Goal: Information Seeking & Learning: Understand process/instructions

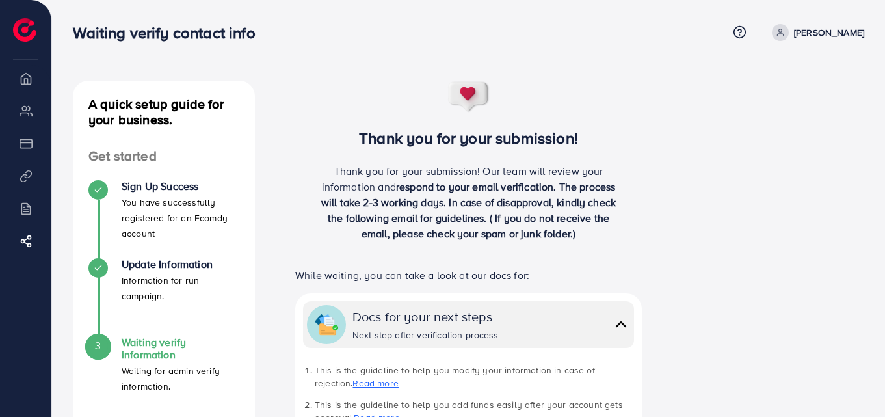
scroll to position [138, 0]
drag, startPoint x: 691, startPoint y: 161, endPoint x: 690, endPoint y: 58, distance: 102.8
click at [692, 42] on div "Waiting verify contact info Help Center Contact Support Term and policy About U…" at bounding box center [442, 391] width 885 height 783
click at [745, 208] on div "A quick setup guide for your business. Get started Sign Up Success You have suc…" at bounding box center [468, 422] width 812 height 682
drag, startPoint x: 745, startPoint y: 208, endPoint x: 711, endPoint y: 60, distance: 151.9
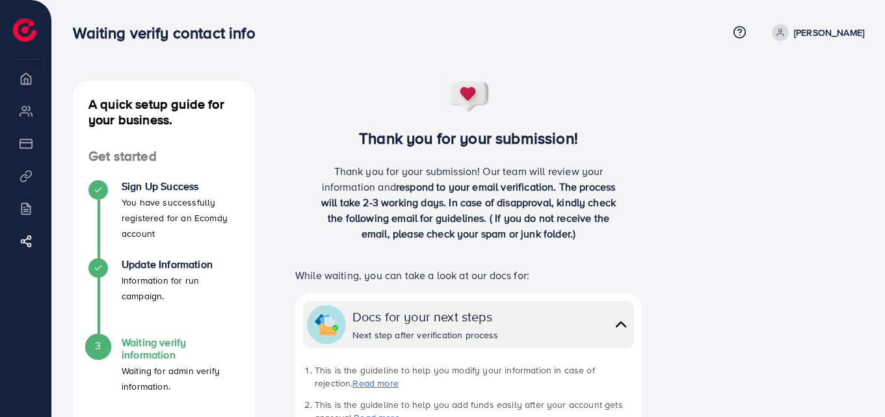
click at [711, 58] on div "A quick setup guide for your business. Get started Sign Up Success You have suc…" at bounding box center [468, 391] width 833 height 783
click at [759, 166] on div "A quick setup guide for your business. Get started Sign Up Success You have suc…" at bounding box center [468, 422] width 812 height 682
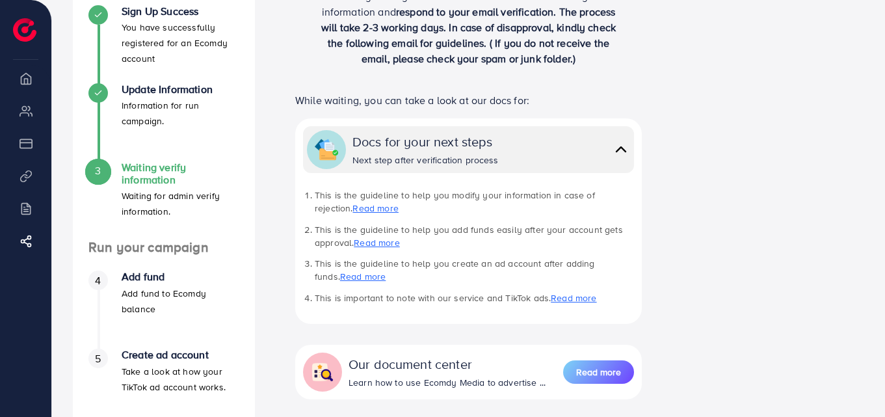
scroll to position [176, 0]
drag, startPoint x: 553, startPoint y: 335, endPoint x: 360, endPoint y: 222, distance: 223.9
click at [360, 222] on div "While waiting, you can take a look at our docs for: Docs for your next steps Ne…" at bounding box center [468, 283] width 347 height 382
click at [224, 143] on div "Update Information Information for run campaign." at bounding box center [163, 122] width 151 height 78
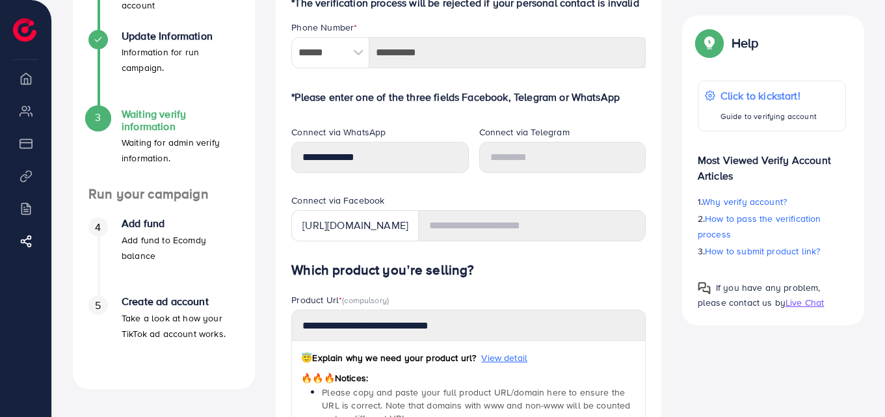
scroll to position [229, 0]
click at [269, 193] on div "Verify information Providing your contact information can help us contact you t…" at bounding box center [468, 374] width 406 height 1044
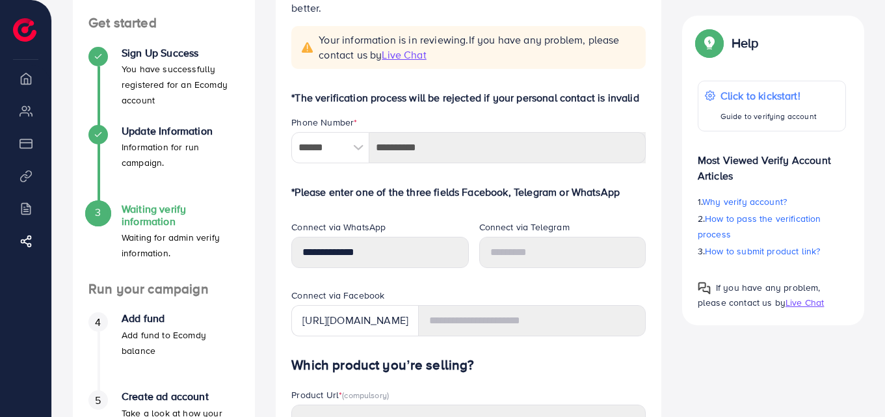
scroll to position [129, 0]
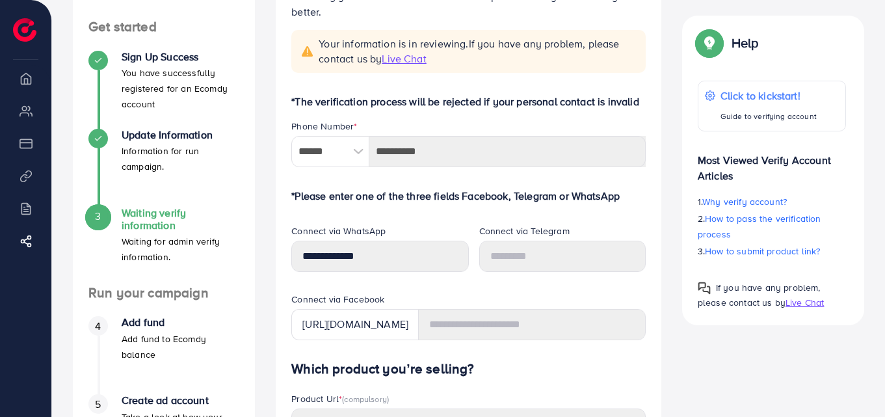
click at [405, 65] on span "Live Chat" at bounding box center [404, 58] width 44 height 14
click at [399, 56] on span "Live Chat" at bounding box center [404, 58] width 44 height 14
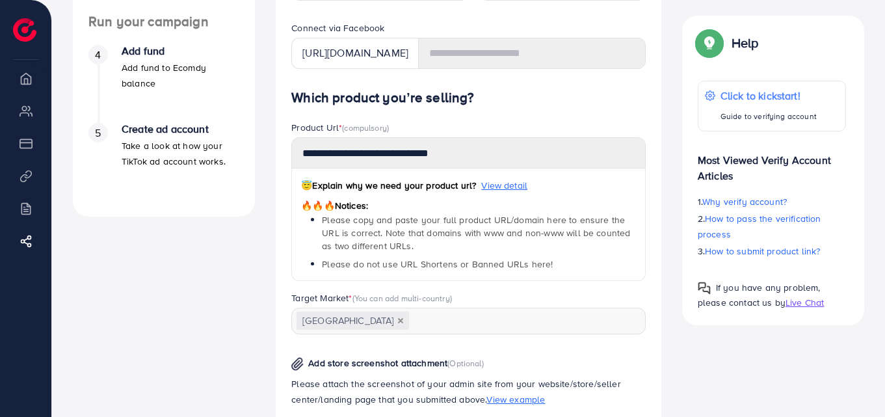
scroll to position [425, 0]
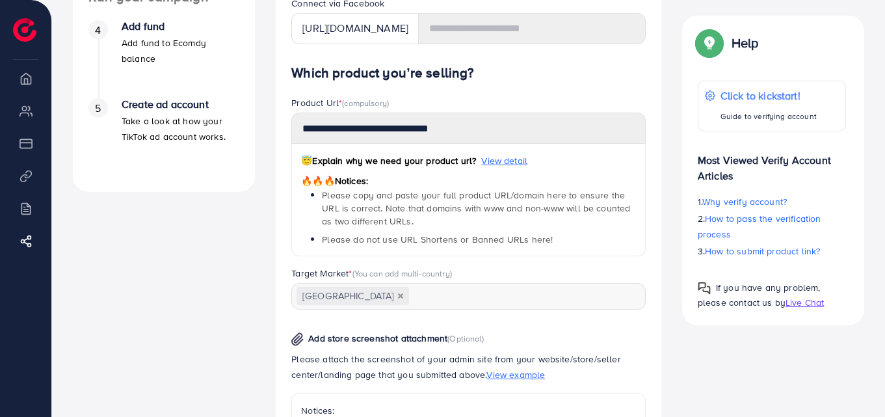
drag, startPoint x: 613, startPoint y: 276, endPoint x: 825, endPoint y: 72, distance: 294.8
click at [825, 72] on div "Help Click to kickstart! Guide to verifying account Most Viewed Verify Account …" at bounding box center [773, 171] width 182 height 310
click at [793, 100] on p "Click to kickstart!" at bounding box center [769, 96] width 98 height 16
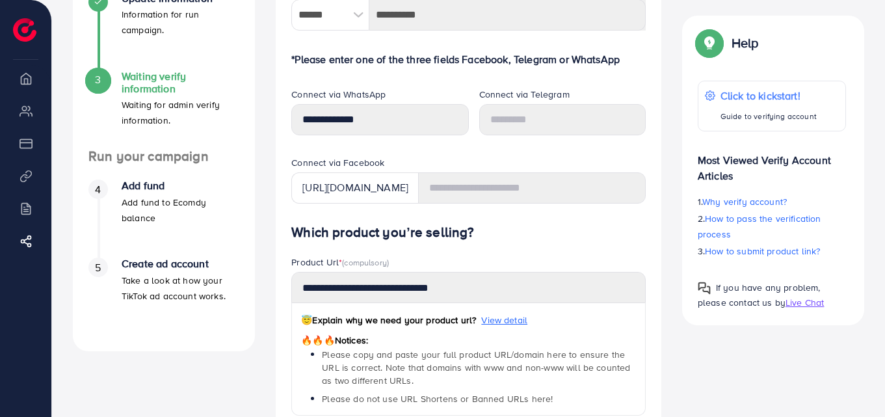
scroll to position [250, 0]
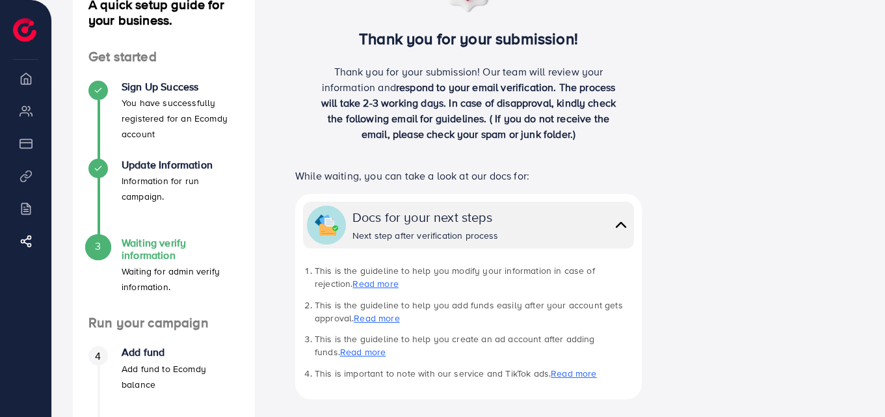
scroll to position [100, 0]
